Goal: Navigation & Orientation: Find specific page/section

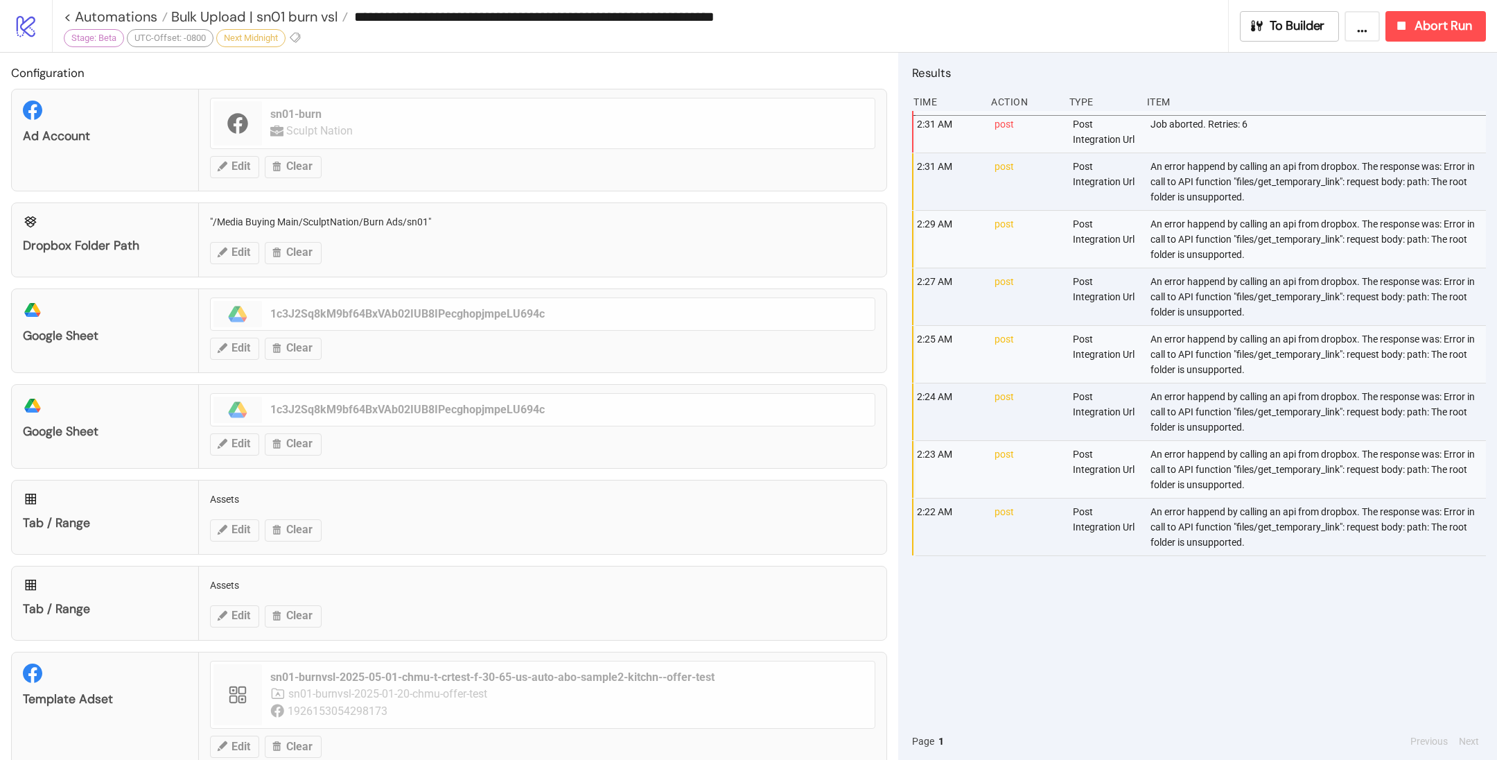
scroll to position [874, 0]
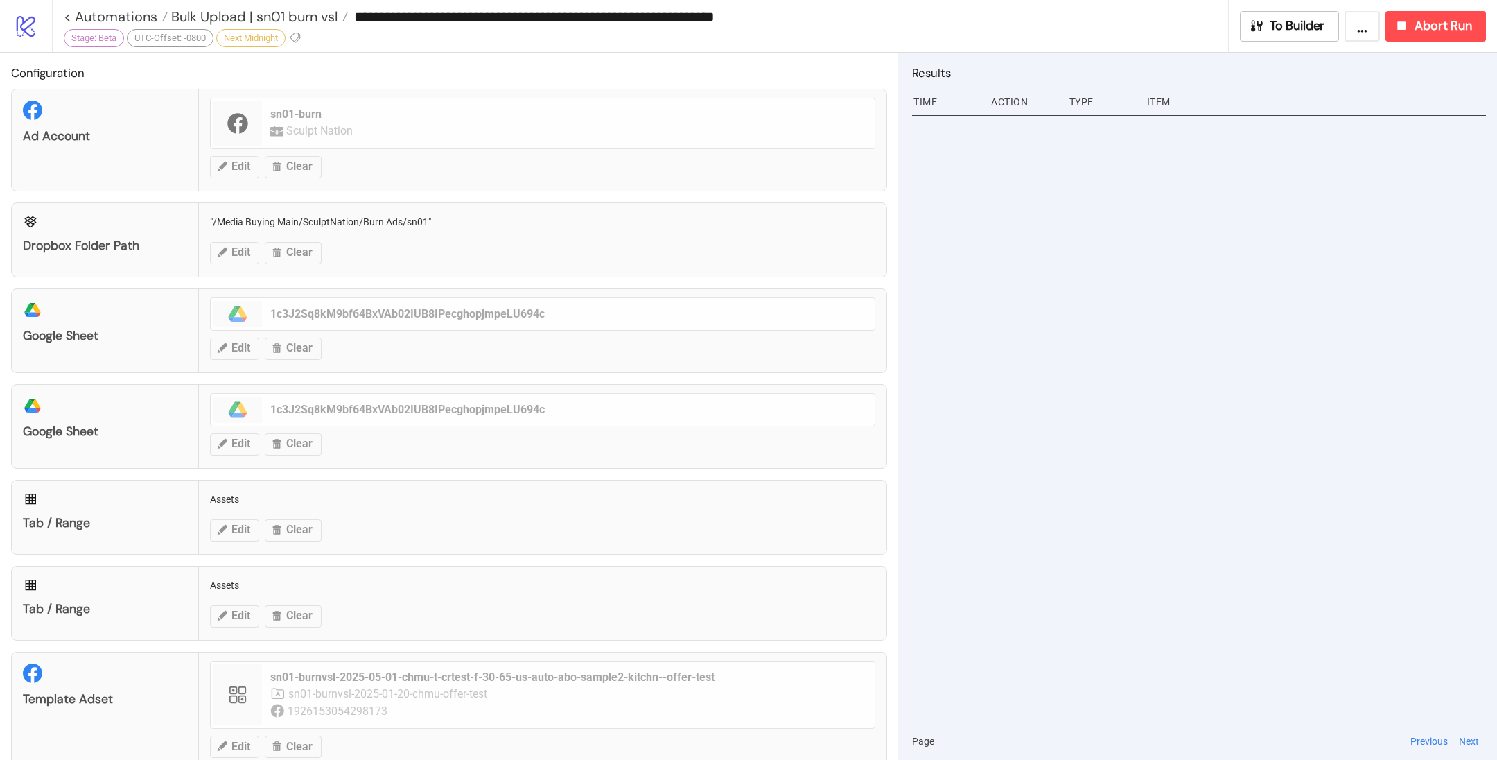
click at [1357, 23] on button "..." at bounding box center [1362, 26] width 35 height 30
click at [1140, 28] on div "**********" at bounding box center [646, 16] width 1164 height 33
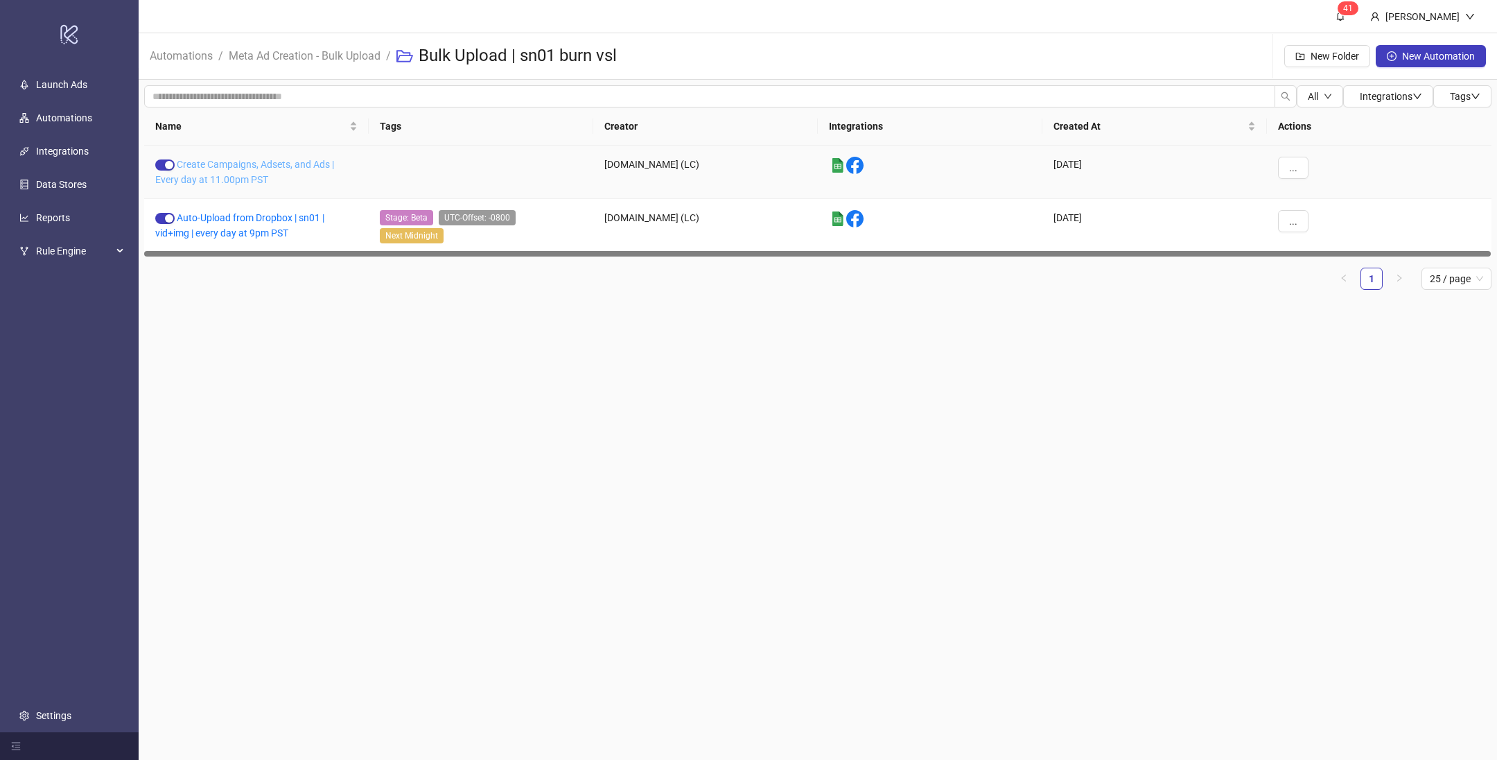
click at [259, 163] on link "Create Campaigns, Adsets, and Ads | Every day at 11.00pm PST" at bounding box center [244, 172] width 179 height 26
click at [269, 213] on link "Auto-Upload from Dropbox | sn01 | vid+img | every day at 9pm PST" at bounding box center [239, 225] width 169 height 26
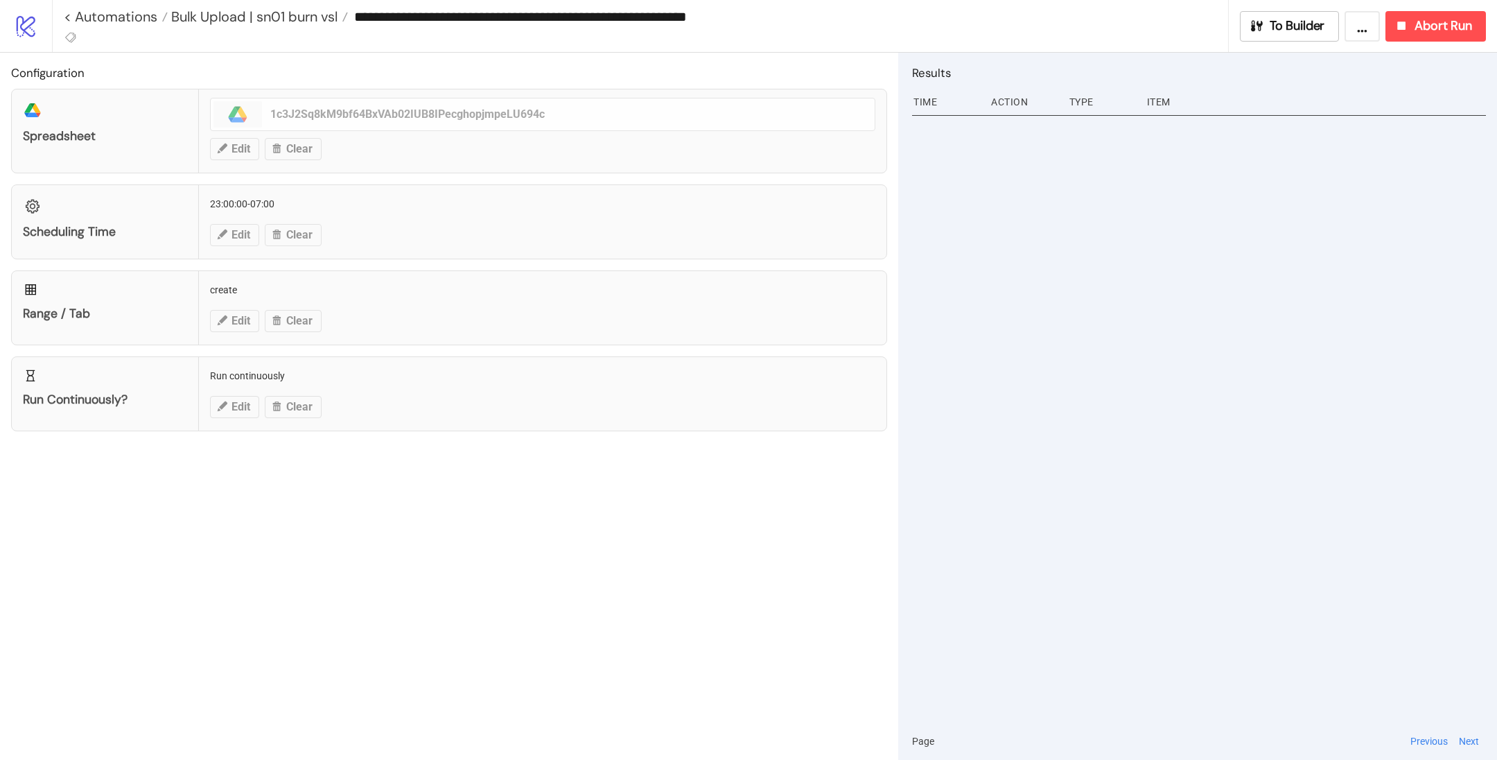
type input "**********"
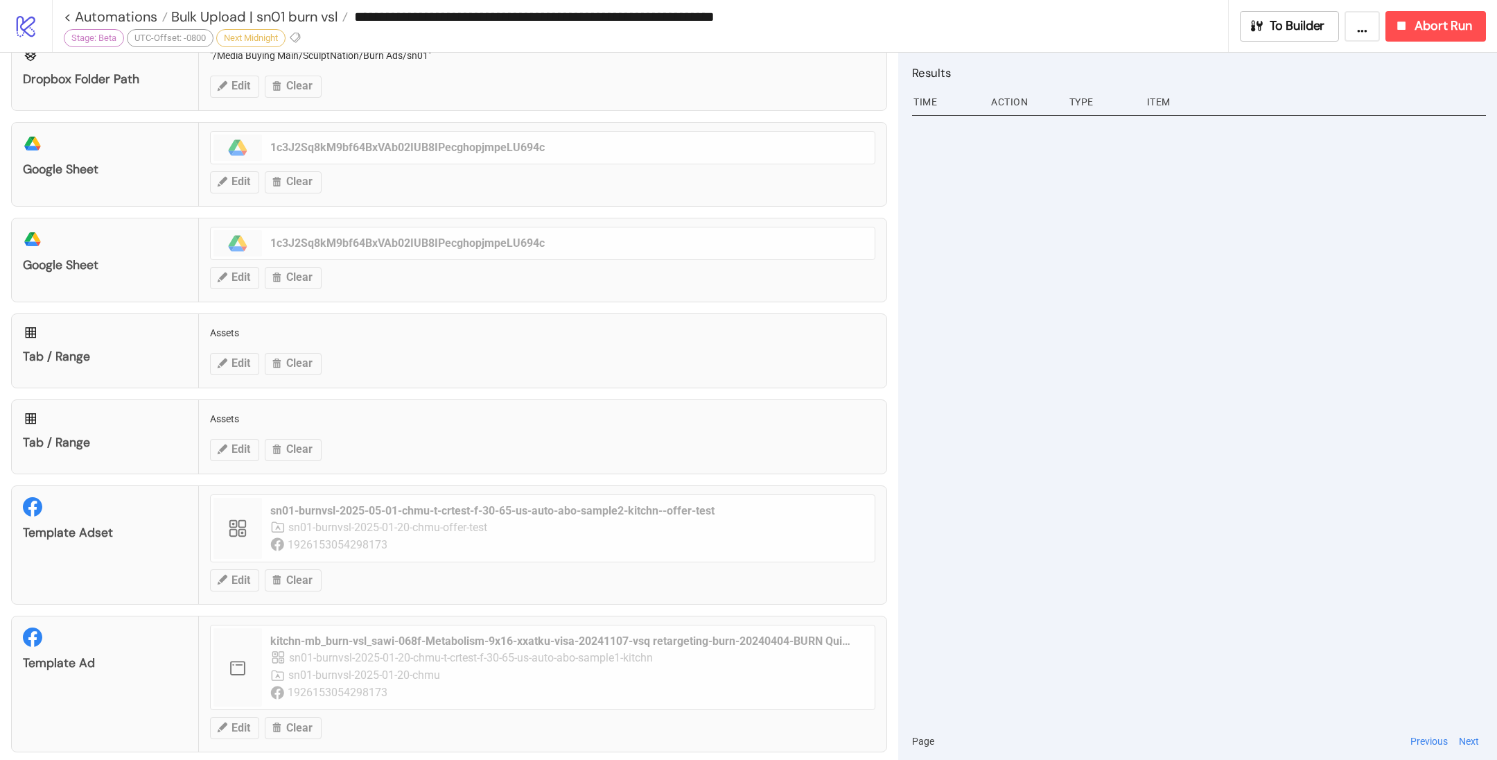
scroll to position [196, 0]
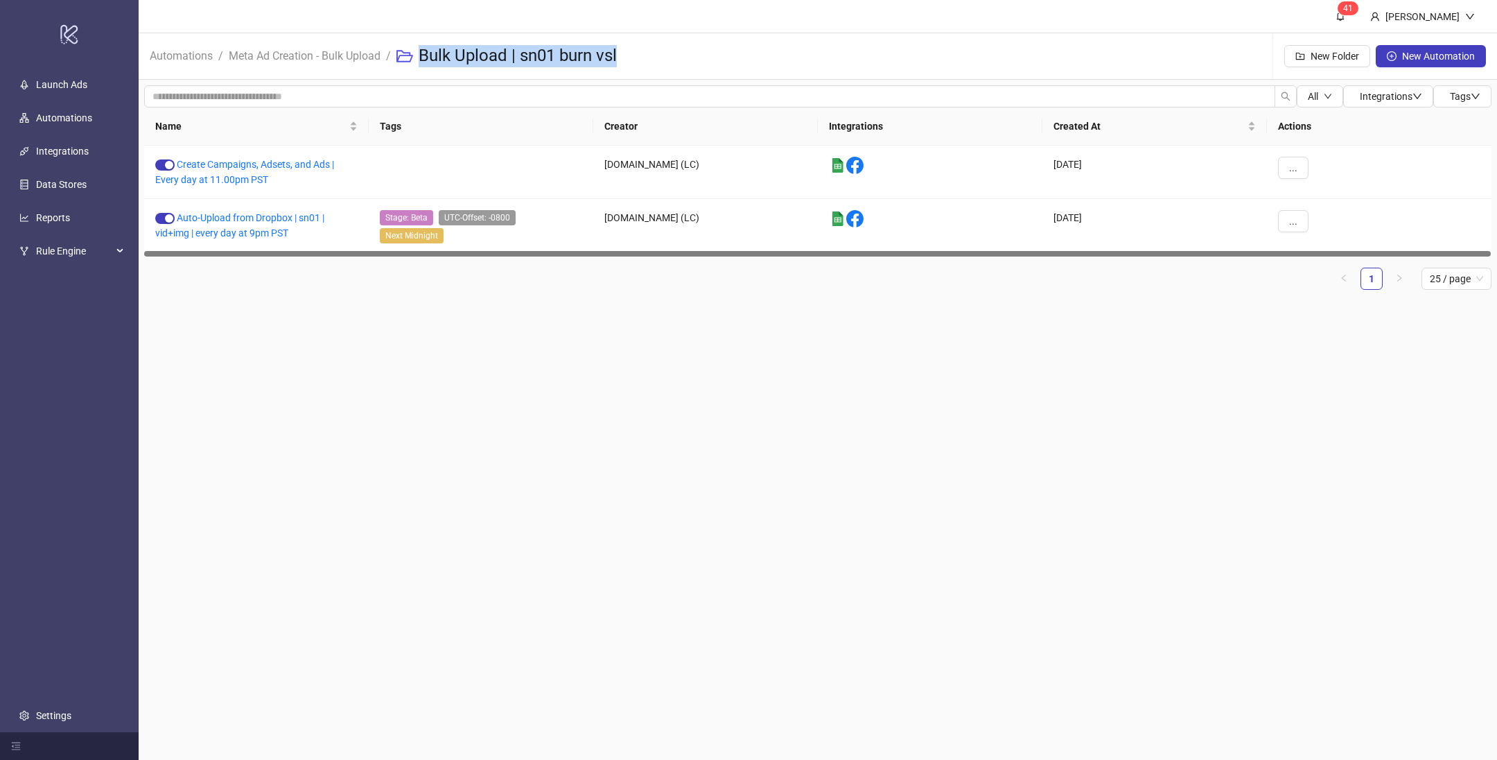
drag, startPoint x: 624, startPoint y: 62, endPoint x: 420, endPoint y: 60, distance: 203.8
click at [420, 60] on div "Bulk Upload | sn01 burn vsl" at bounding box center [512, 56] width 232 height 44
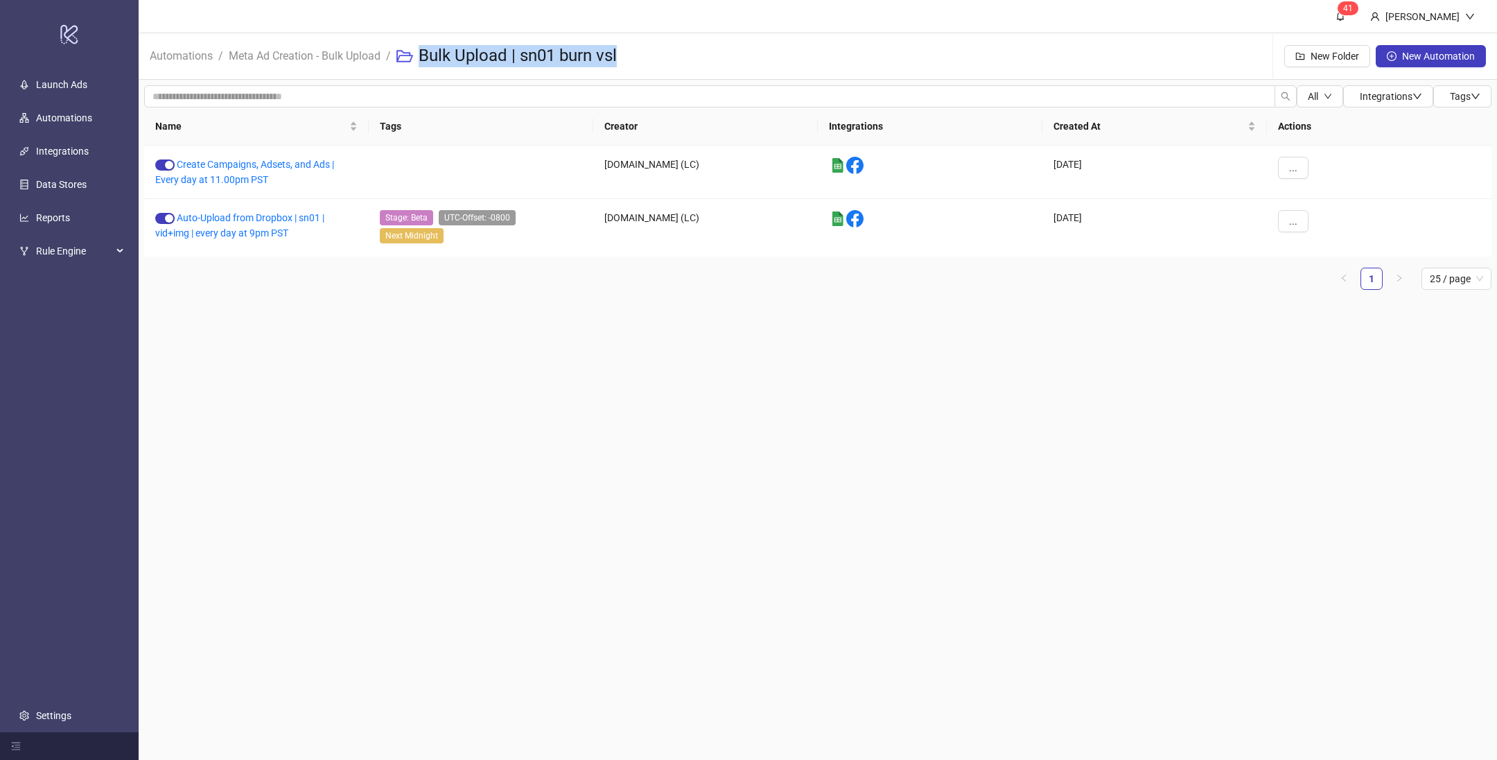
copy h3 "Bulk Upload | sn01 burn vsl"
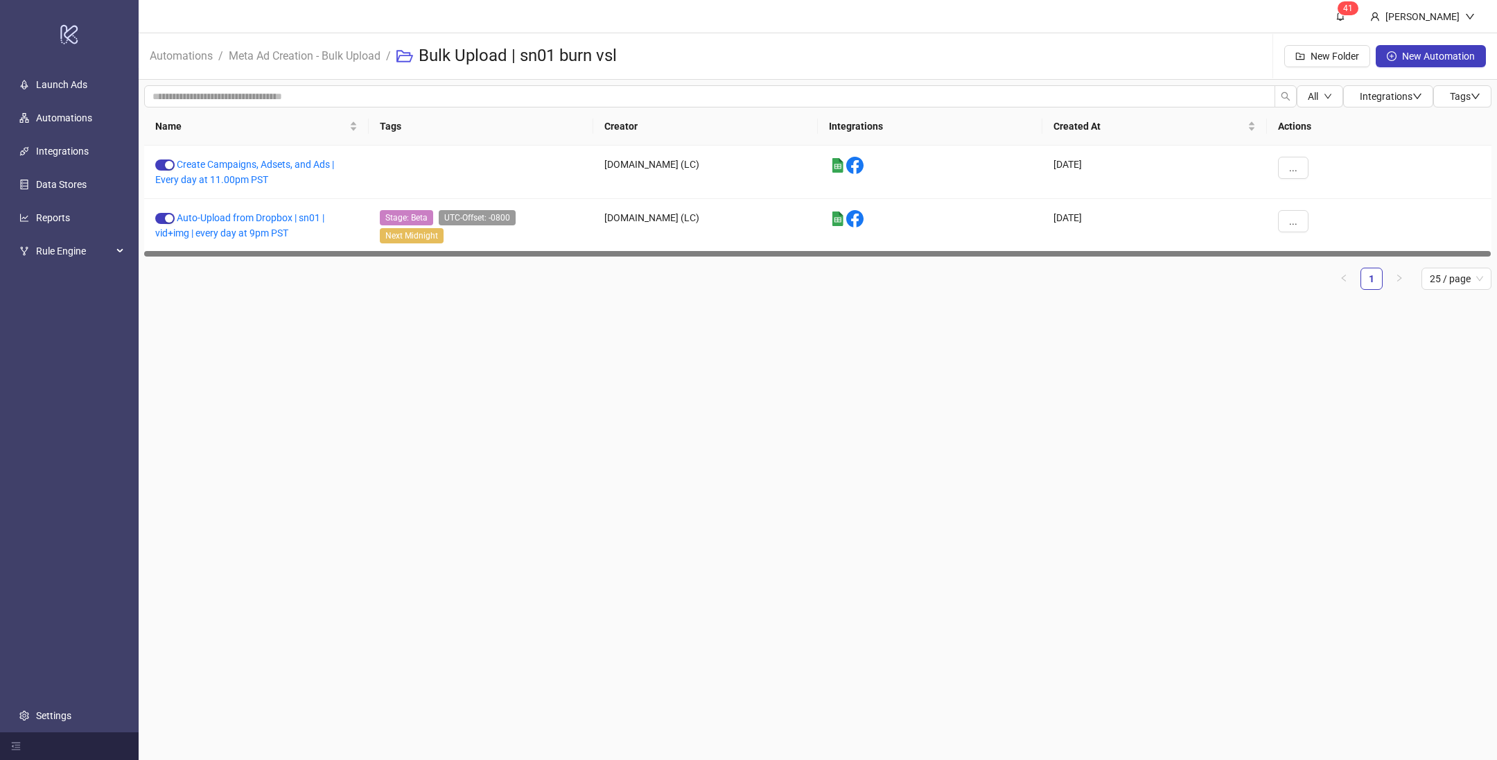
click at [534, 384] on main "4 1 [PERSON_NAME] Automations / Meta Ad Creation - Bulk Upload / Bulk Upload | …" at bounding box center [818, 380] width 1359 height 760
